Goal: Contribute content

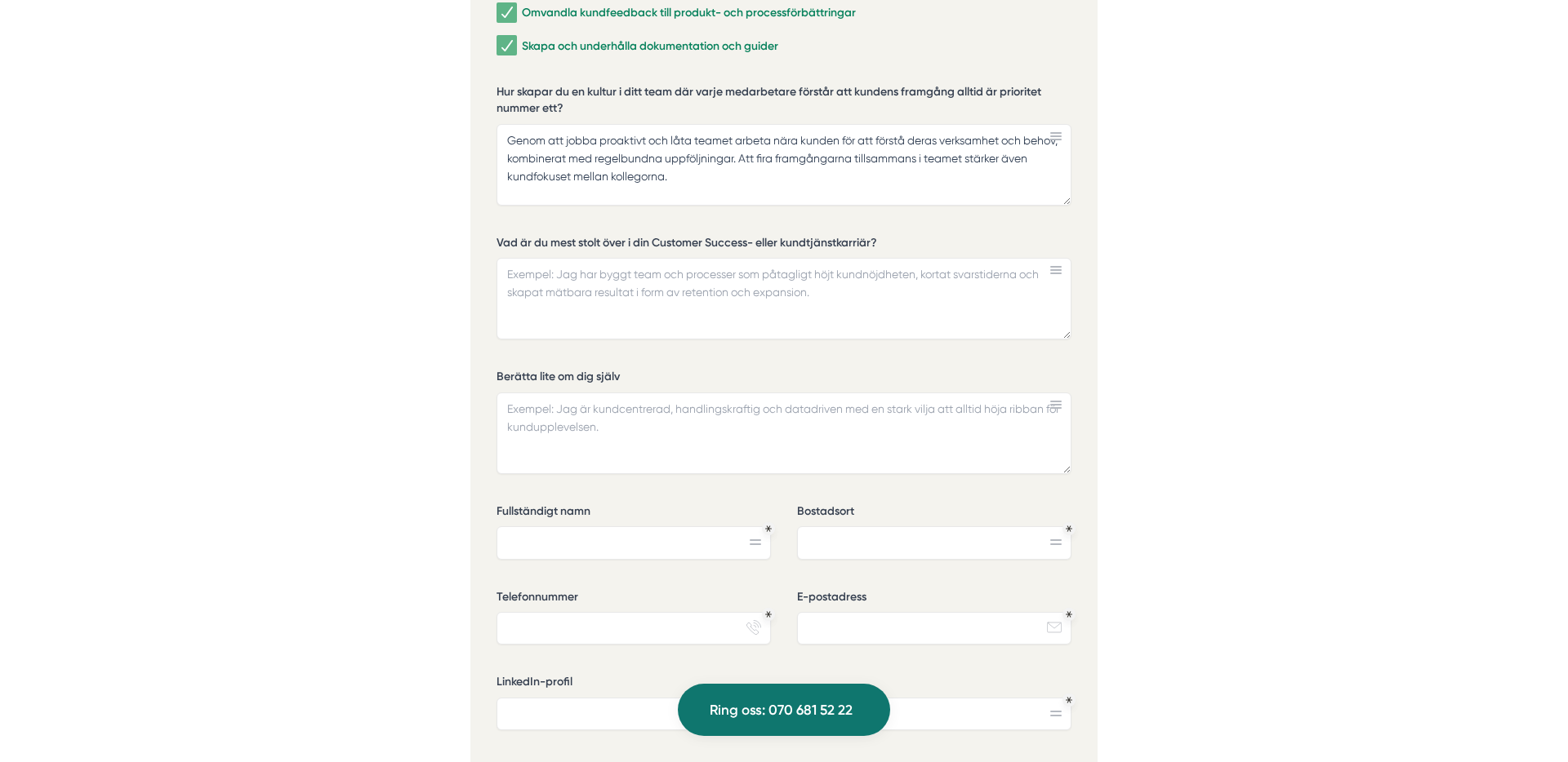
scroll to position [3925, 0]
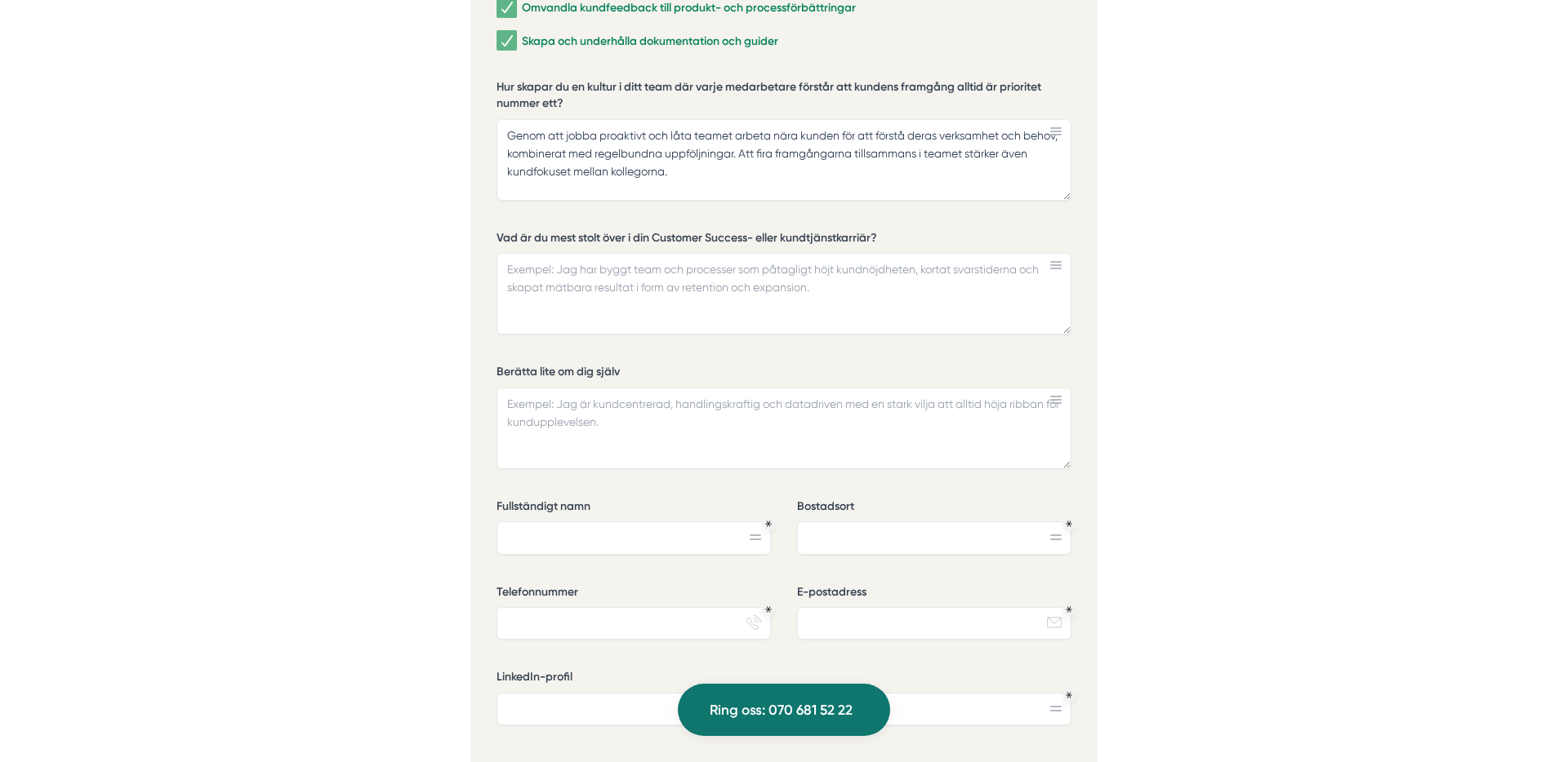
click at [816, 153] on textarea "Genom att jobba proaktivt och låta teamet arbeta nära kunden för att förstå der…" at bounding box center [784, 159] width 575 height 81
click at [822, 253] on textarea "Vad är du mest stolt över i din Customer Success- eller kundtjänstkarriär?" at bounding box center [784, 293] width 575 height 81
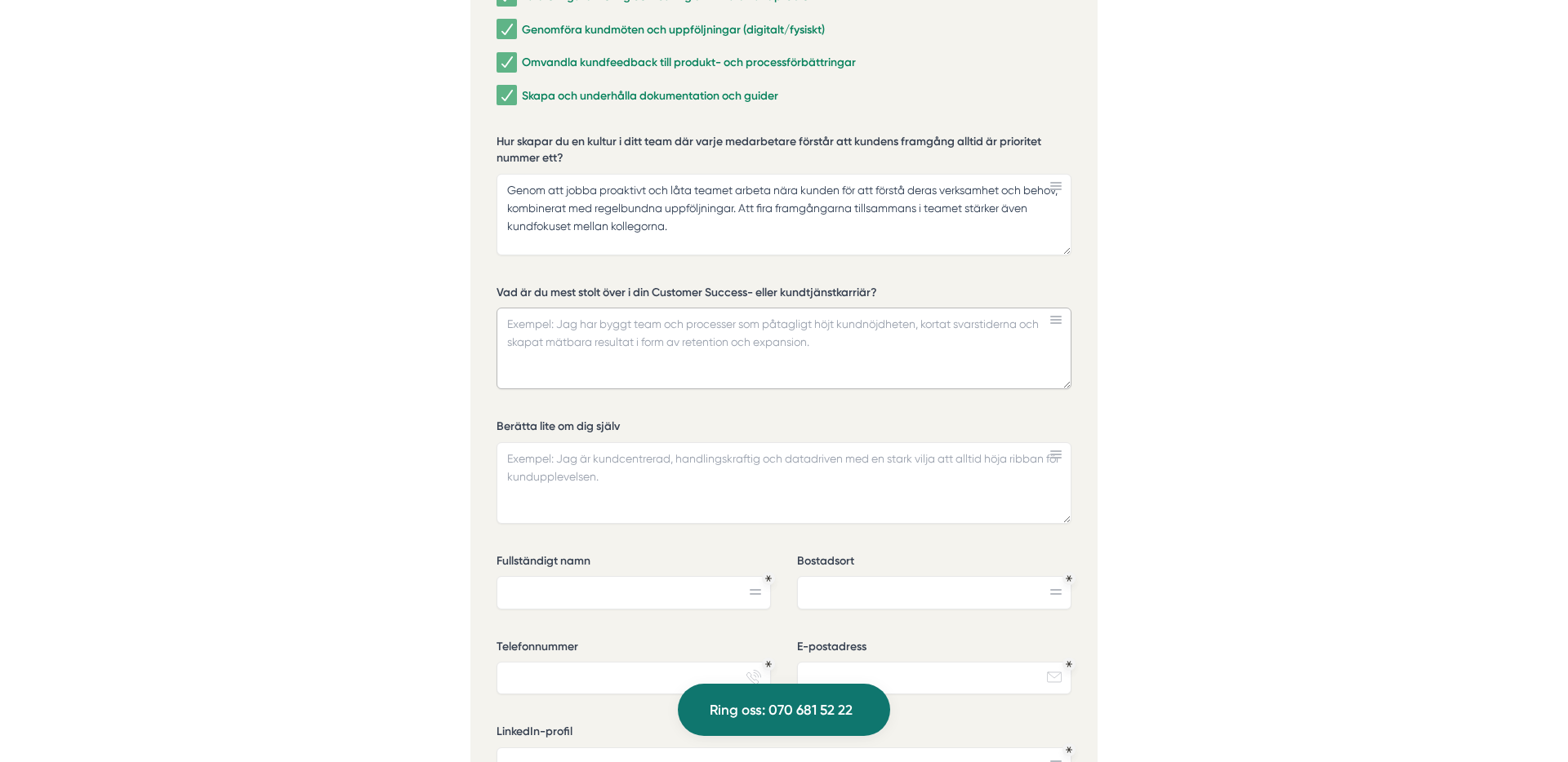
scroll to position [3877, 0]
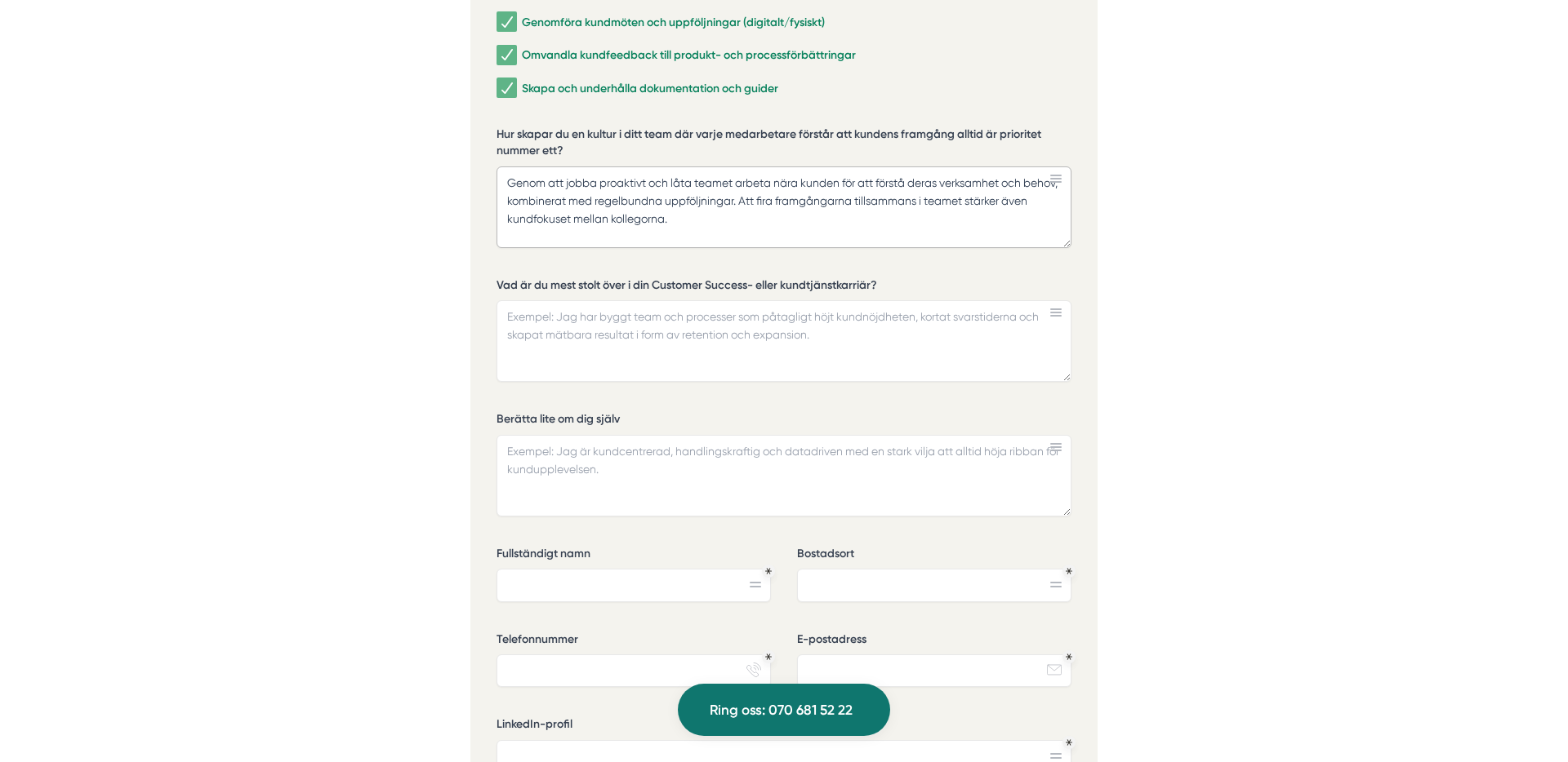
click at [773, 176] on textarea "Genom att jobba proaktivt och låta teamet arbeta nära kunden för att förstå der…" at bounding box center [784, 207] width 575 height 81
type textarea "Genom att jobba proaktivt och låta teamet arbeta nära kunden för att förstå der…"
click at [756, 301] on textarea "Vad är du mest stolt över i din Customer Success- eller kundtjänstkarriär?" at bounding box center [784, 341] width 575 height 81
type textarea "D"
type textarea "K"
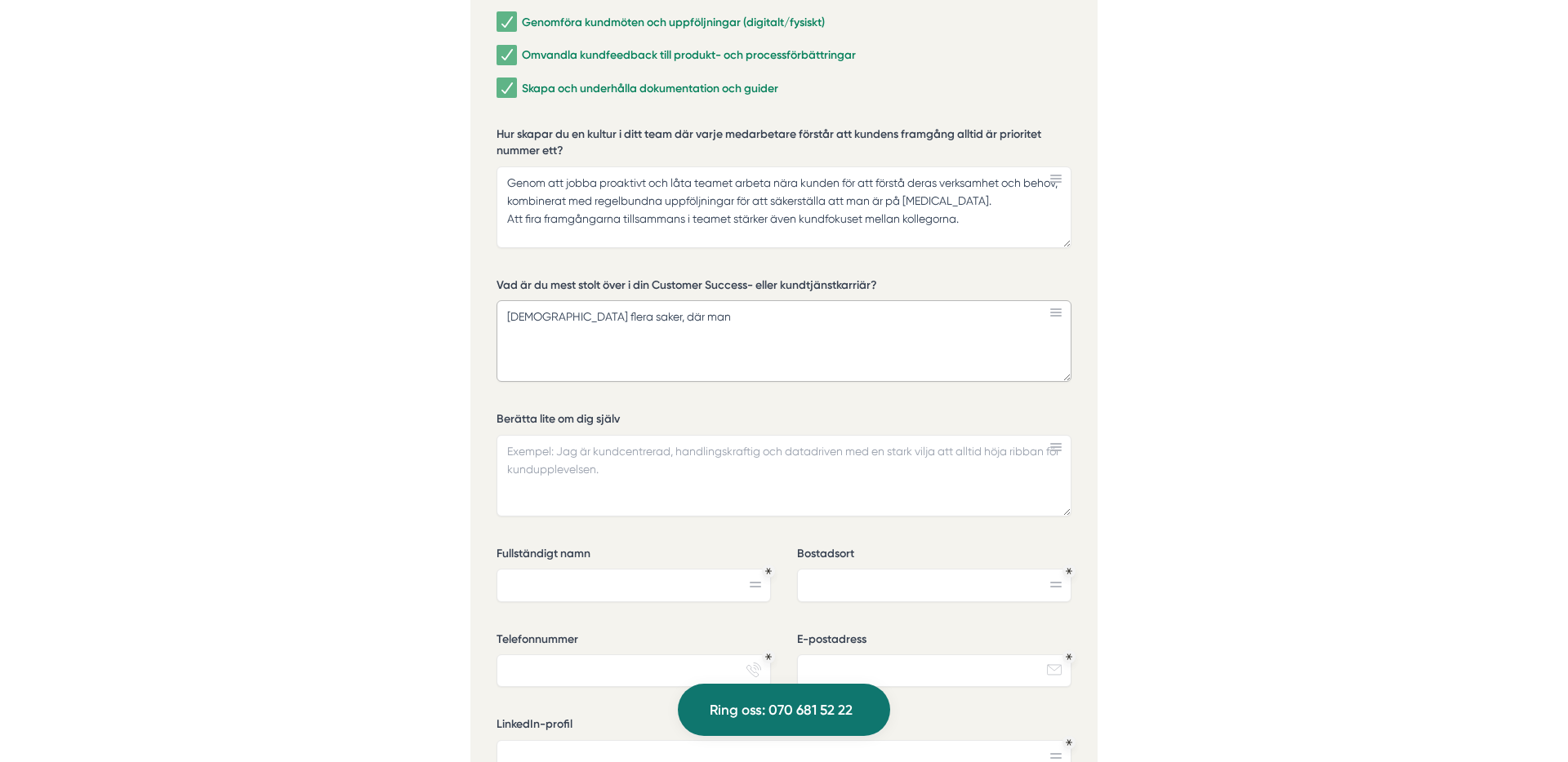
click at [592, 301] on textarea "[DEMOGRAPHIC_DATA] flera saker, där man" at bounding box center [784, 341] width 575 height 81
click at [722, 330] on textarea "[DEMOGRAPHIC_DATA] flera saker och tillfällen man kan lyfta genom åren, men vär…" at bounding box center [784, 341] width 575 height 81
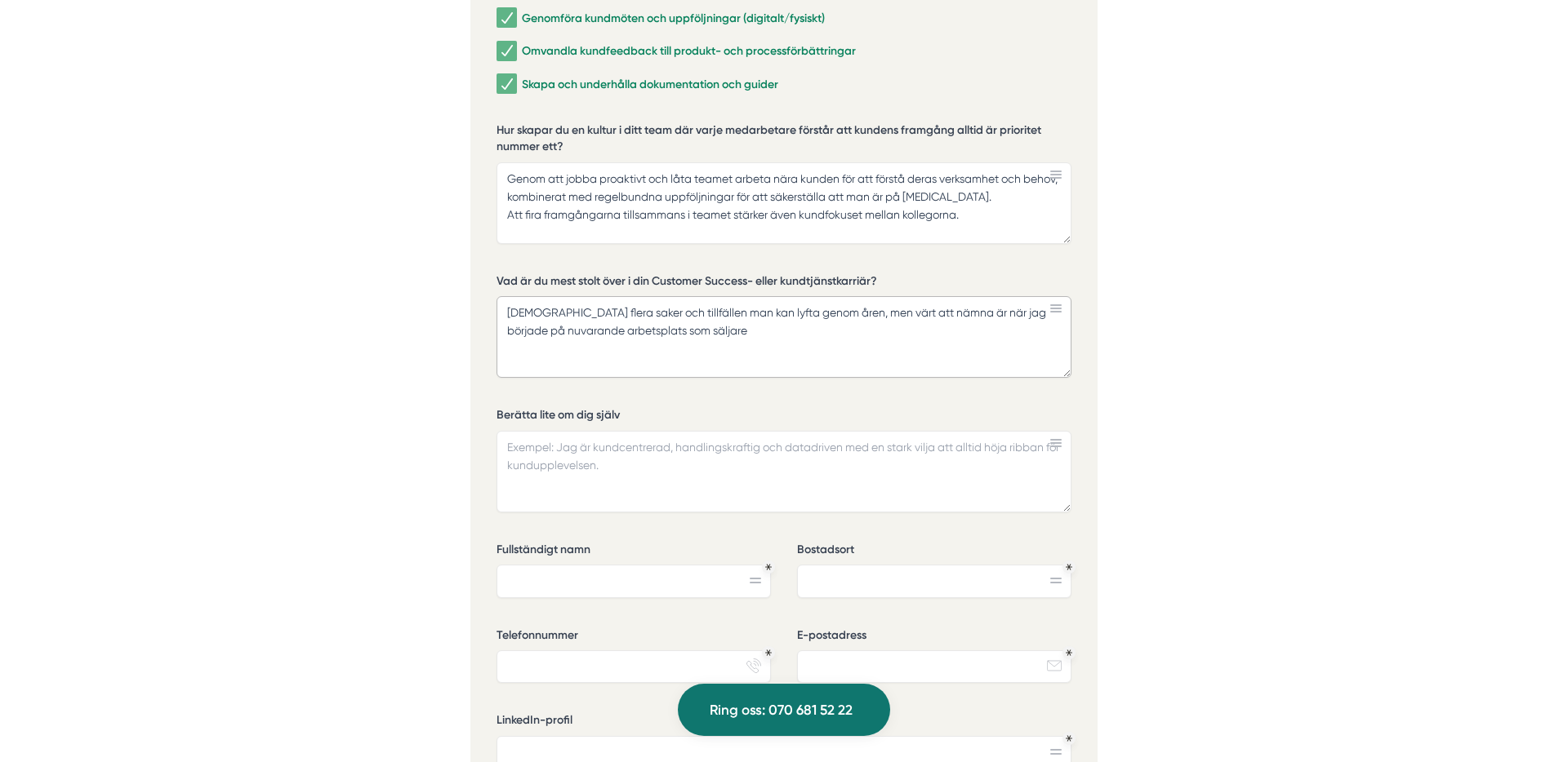
click at [677, 297] on textarea "[DEMOGRAPHIC_DATA] flera saker och tillfällen man kan lyfta genom åren, men vär…" at bounding box center [784, 337] width 575 height 81
drag, startPoint x: 879, startPoint y: 294, endPoint x: 920, endPoint y: 283, distance: 42.4
click at [920, 297] on textarea "[DEMOGRAPHIC_DATA] flera saker och tillfällen genom åren som är värda att nämna…" at bounding box center [784, 337] width 575 height 81
click at [910, 300] on textarea "[DEMOGRAPHIC_DATA] flera saker och tillfällen genom åren som är värda att nämna…" at bounding box center [784, 337] width 575 height 81
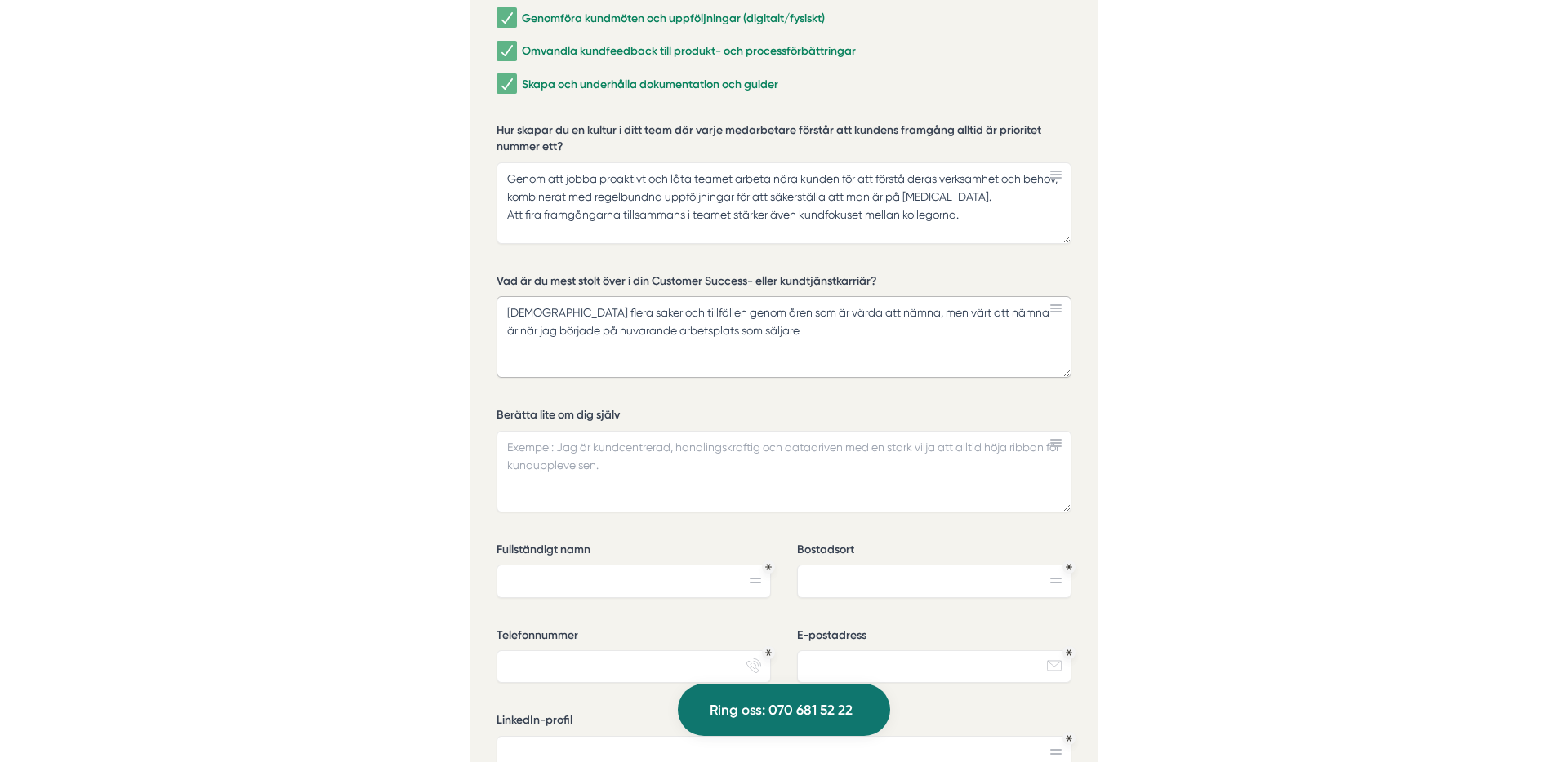
click at [884, 297] on textarea "[DEMOGRAPHIC_DATA] flera saker och tillfällen genom åren som är värda att nämna…" at bounding box center [784, 337] width 575 height 81
click at [908, 297] on textarea "[DEMOGRAPHIC_DATA] flera saker och tillfällen genom åren som är värda att nämna…" at bounding box center [784, 337] width 575 height 81
click at [925, 297] on textarea "[DEMOGRAPHIC_DATA] flera saker och tillfällen genom åren som är värda att nämna…" at bounding box center [784, 337] width 575 height 81
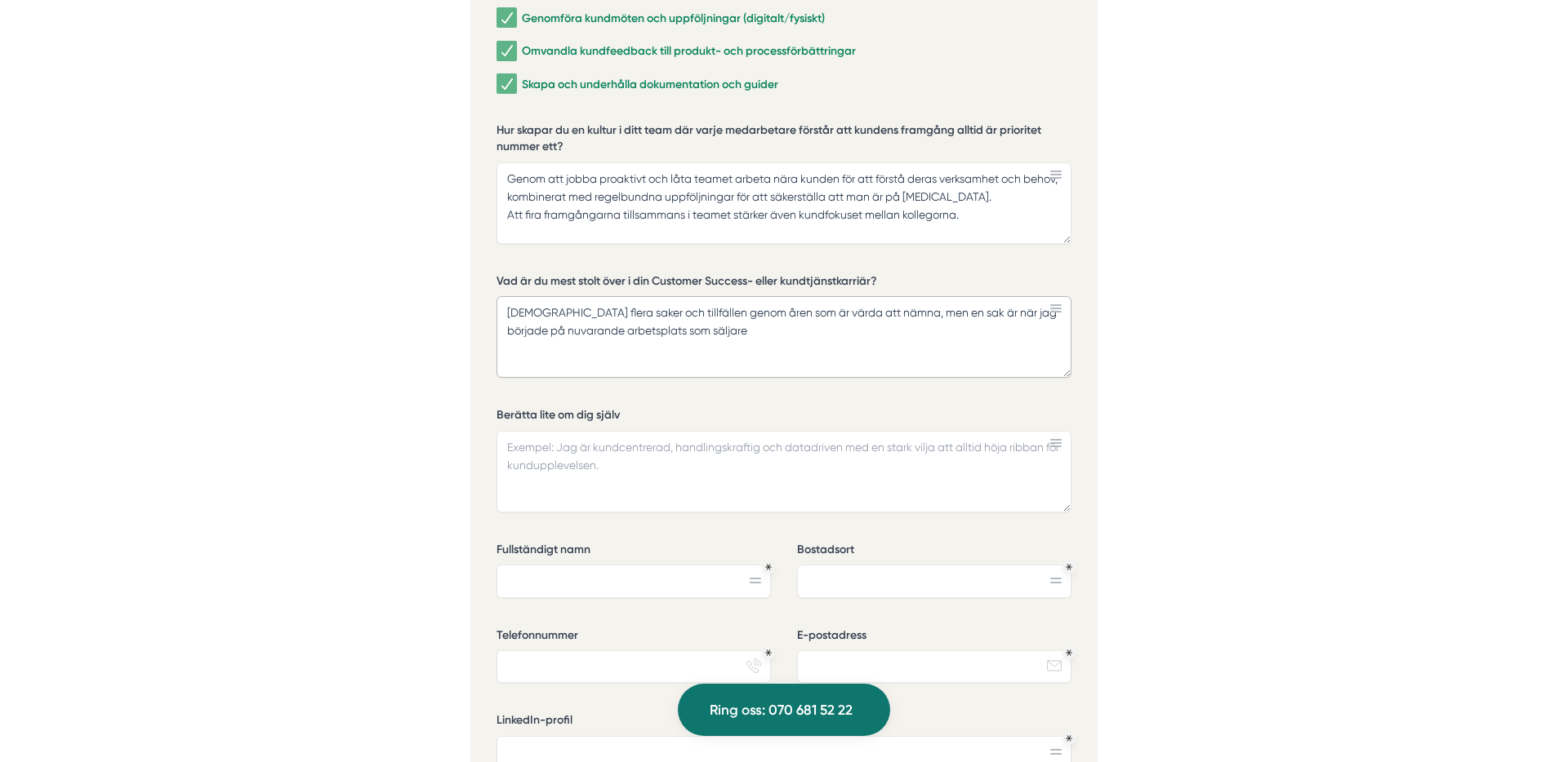
click at [925, 297] on textarea "[DEMOGRAPHIC_DATA] flera saker och tillfällen genom åren som är värda att nämna…" at bounding box center [784, 337] width 575 height 81
click at [890, 297] on textarea "[DEMOGRAPHIC_DATA] flera saker och tillfällen genom åren som är värda att nämna…" at bounding box center [784, 337] width 575 height 81
click at [507, 308] on textarea "[DEMOGRAPHIC_DATA] flera saker och tillfällen genom åren som är värda att nämna…" at bounding box center [784, 337] width 575 height 81
click at [744, 315] on textarea "[DEMOGRAPHIC_DATA] flera saker och tillfällen genom åren som är värda att nämna…" at bounding box center [784, 337] width 575 height 81
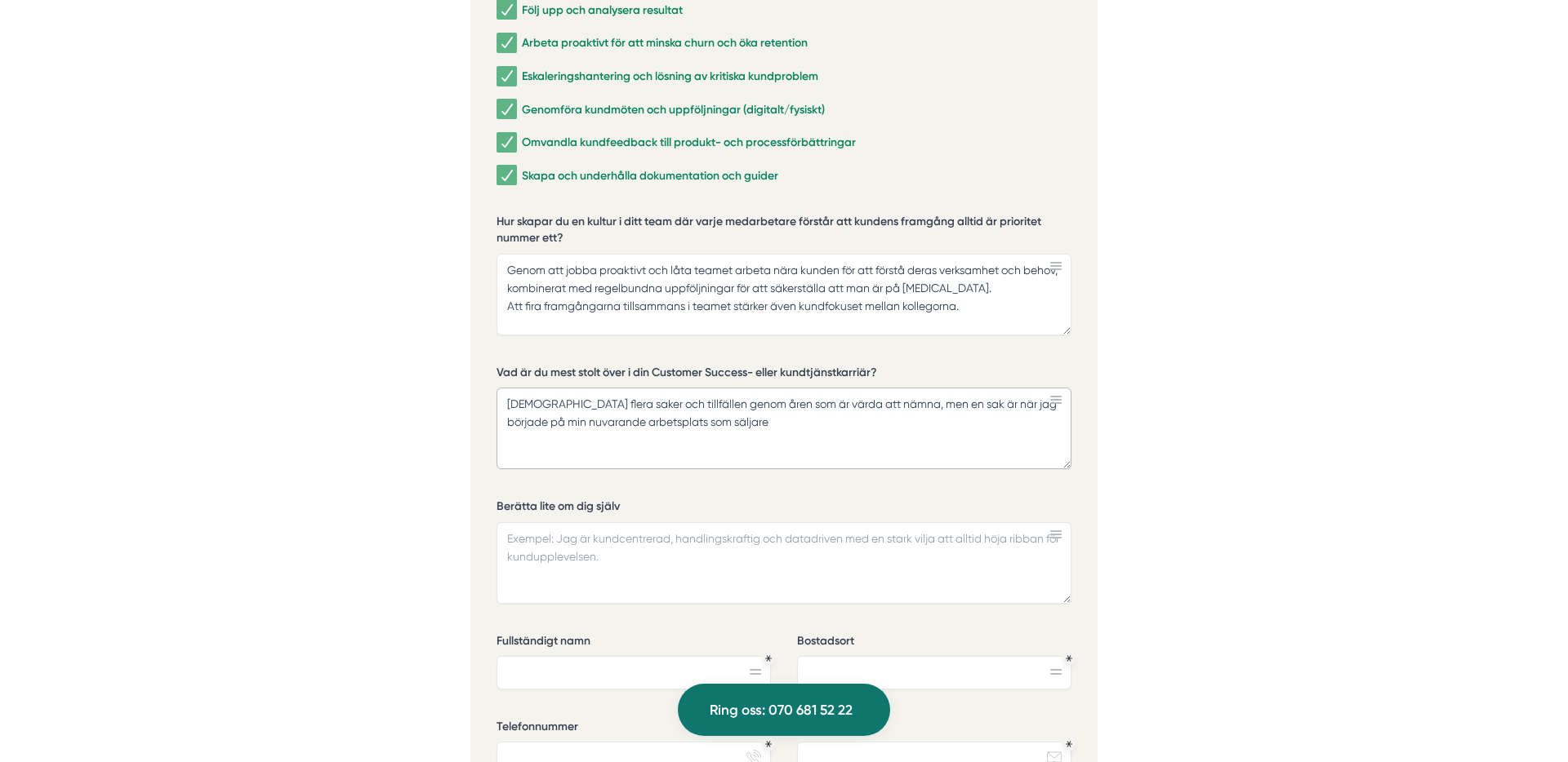
scroll to position [3777, 0]
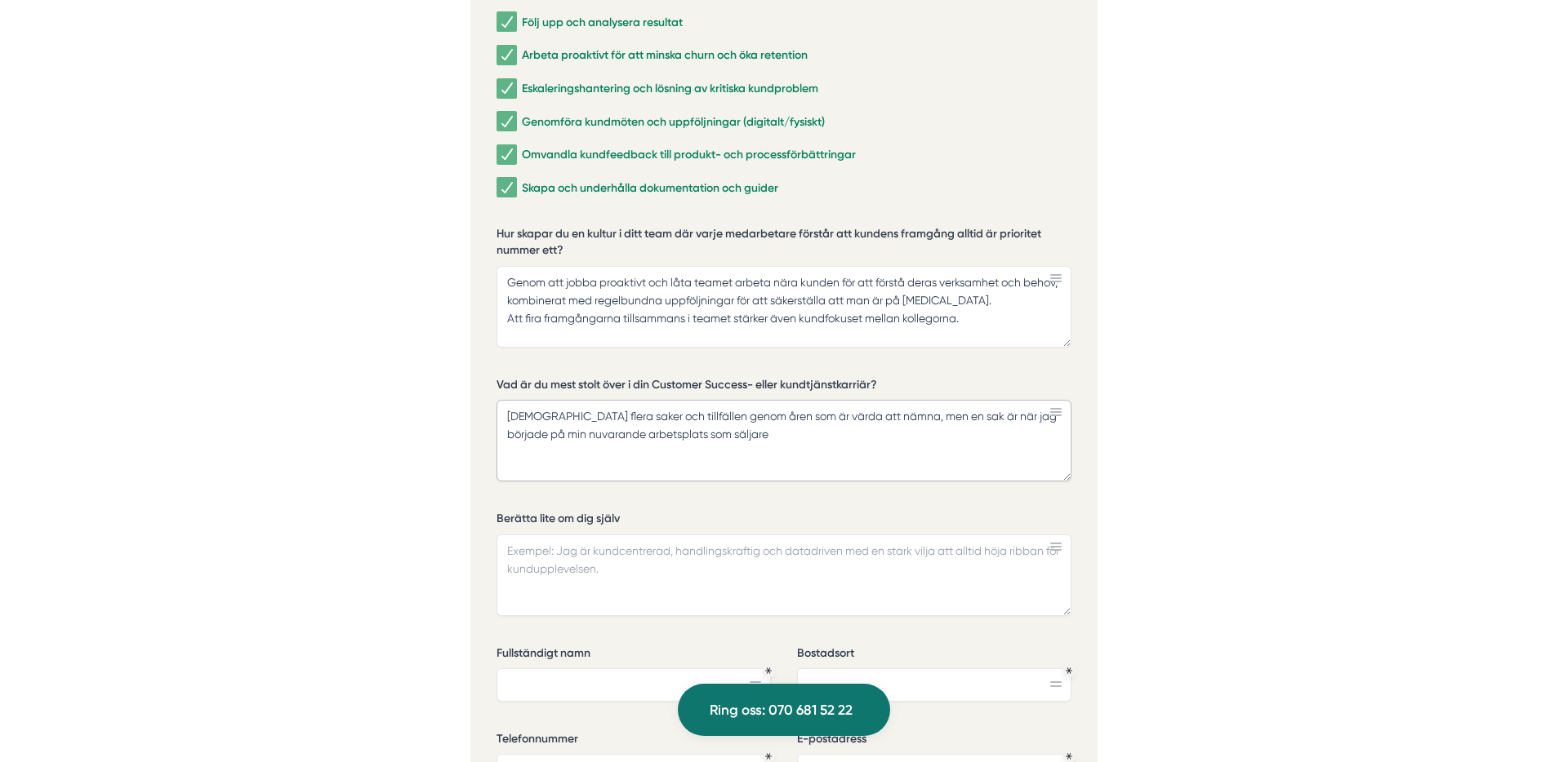
click at [674, 400] on textarea "[DEMOGRAPHIC_DATA] flera saker och tillfällen genom åren som är värda att nämna…" at bounding box center [784, 440] width 575 height 81
drag, startPoint x: 759, startPoint y: 396, endPoint x: 659, endPoint y: 407, distance: 100.6
click at [659, 401] on textarea "[DEMOGRAPHIC_DATA] flera saker och tillfällen genom åren som är värda att nämna…" at bounding box center [784, 440] width 575 height 81
click at [748, 400] on textarea "[DEMOGRAPHIC_DATA] flera saker och tillfällen värda att nämna, men en sak är nä…" at bounding box center [784, 440] width 575 height 81
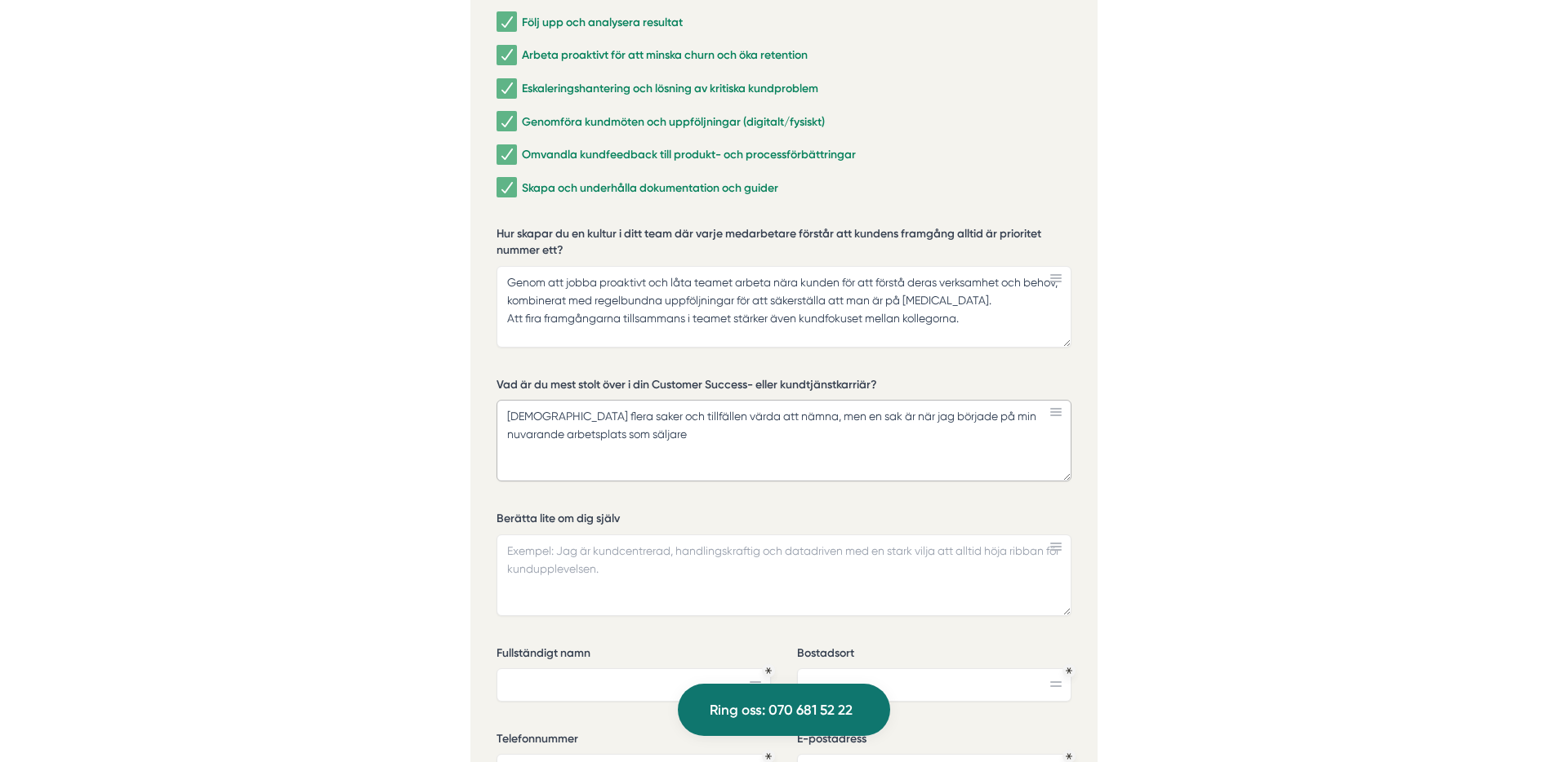
drag, startPoint x: 502, startPoint y: 396, endPoint x: 653, endPoint y: 402, distance: 151.1
click at [649, 402] on textarea "[DEMOGRAPHIC_DATA] flera saker och tillfällen värda att nämna, men en sak är nä…" at bounding box center [784, 440] width 575 height 81
click at [751, 403] on textarea "[DEMOGRAPHIC_DATA] flera saker och tillfällen värda att nämna, men en sak är nä…" at bounding box center [784, 440] width 575 height 81
click at [746, 400] on textarea "[DEMOGRAPHIC_DATA] flera saker och tillfällen värda att nämna, men en sak är nä…" at bounding box center [784, 440] width 575 height 81
click at [506, 400] on textarea "[DEMOGRAPHIC_DATA] flera saker och tillfällen värda att nämna, men en sak är nä…" at bounding box center [784, 440] width 575 height 81
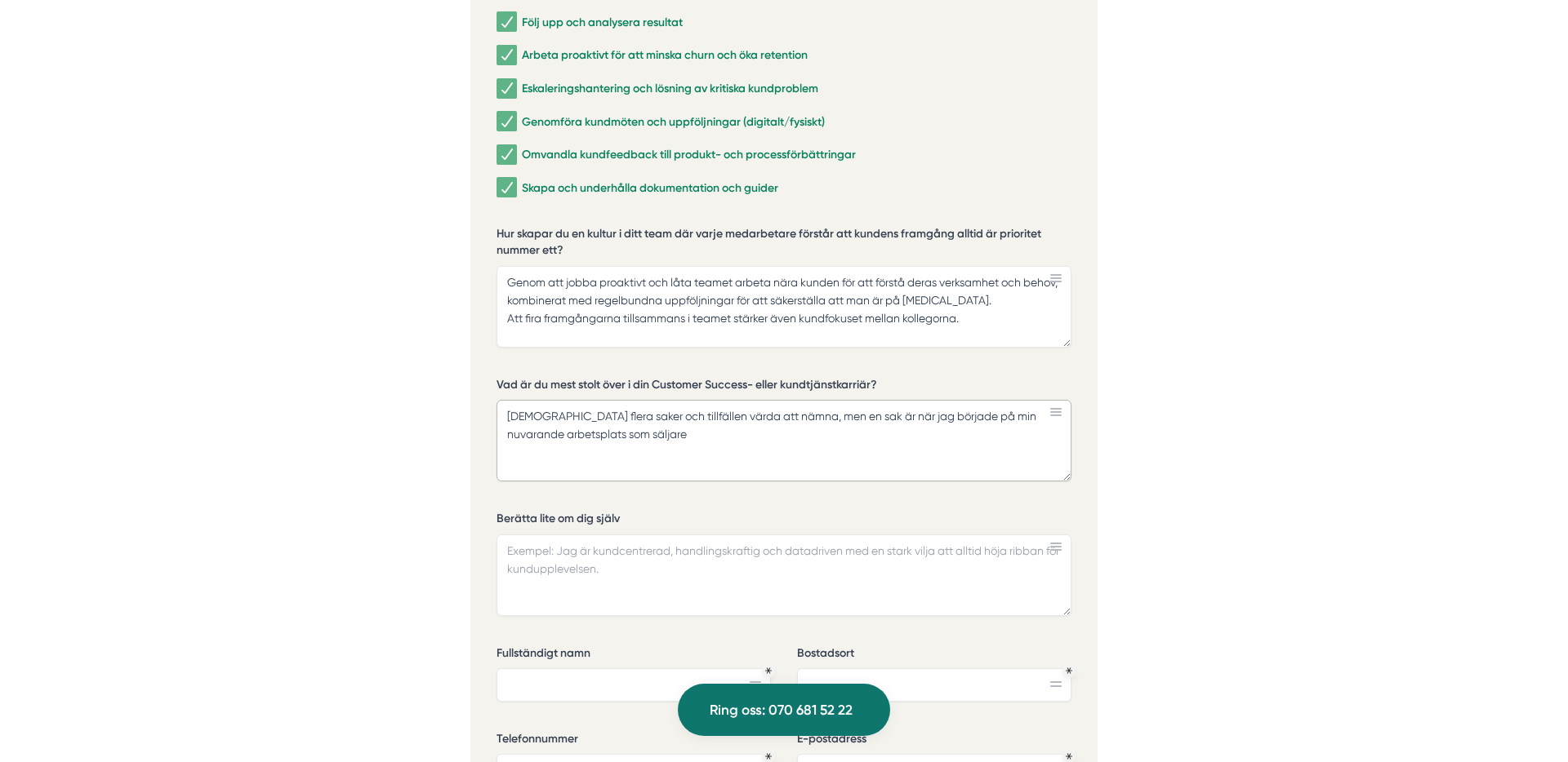
click at [743, 400] on textarea "[DEMOGRAPHIC_DATA] flera saker och tillfällen värda att nämna, men en sak är nä…" at bounding box center [784, 440] width 575 height 81
paste textarea "genom åren som är"
drag, startPoint x: 819, startPoint y: 395, endPoint x: 851, endPoint y: 395, distance: 32.0
click at [851, 400] on textarea "[DEMOGRAPHIC_DATA] flera saker och tillfällen värda att nämna genom åren som är…" at bounding box center [784, 440] width 575 height 81
click at [682, 417] on textarea "[DEMOGRAPHIC_DATA] flera saker och tillfällen värda att nämna genom åren, men e…" at bounding box center [784, 440] width 575 height 81
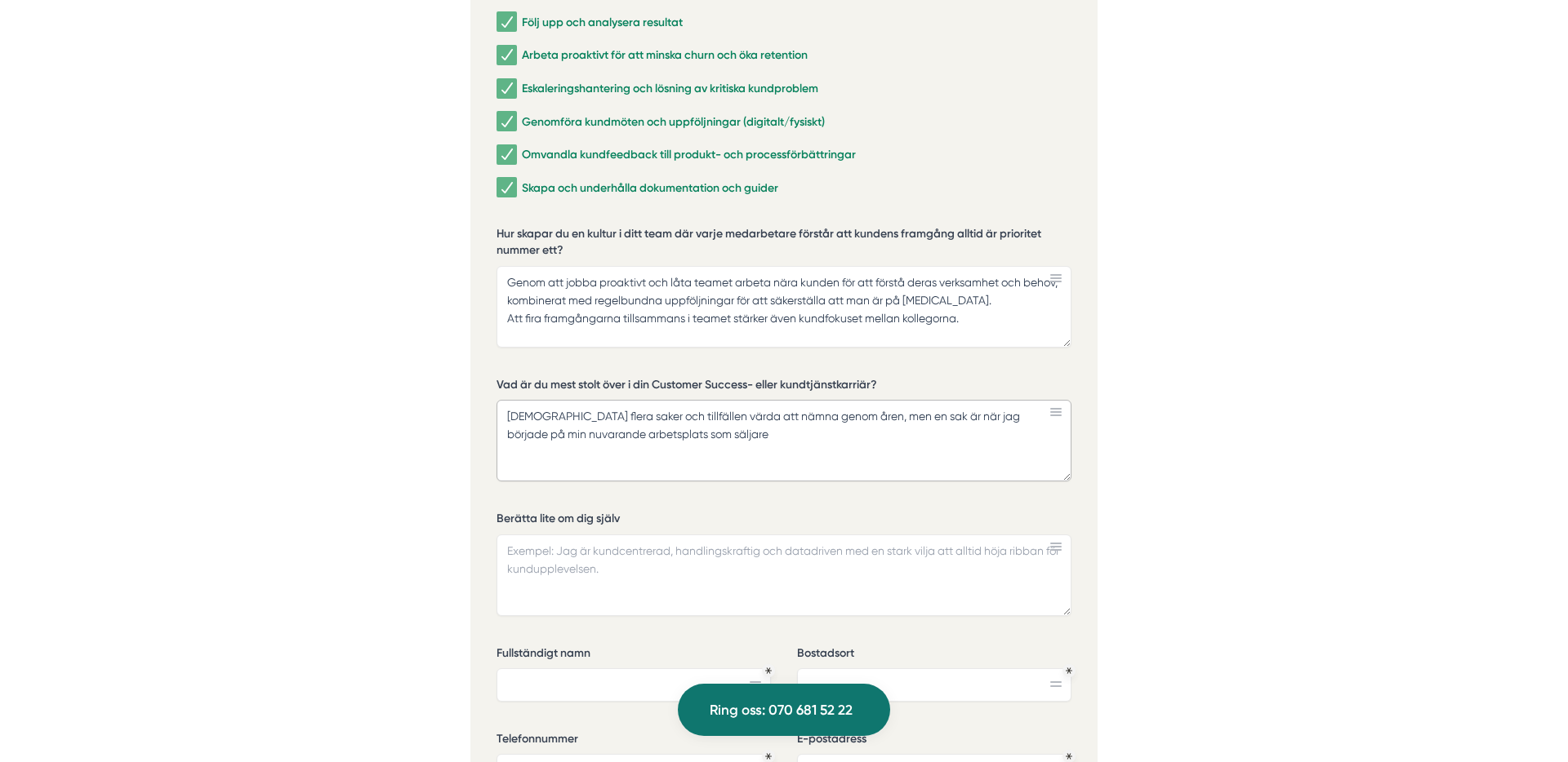
click at [695, 414] on textarea "[DEMOGRAPHIC_DATA] flera saker och tillfällen värda att nämna genom åren, men e…" at bounding box center [784, 440] width 575 height 81
type textarea "[DEMOGRAPHIC_DATA] flera saker och tillfällen värda att nämna genom åren, men e…"
